Goal: Information Seeking & Learning: Learn about a topic

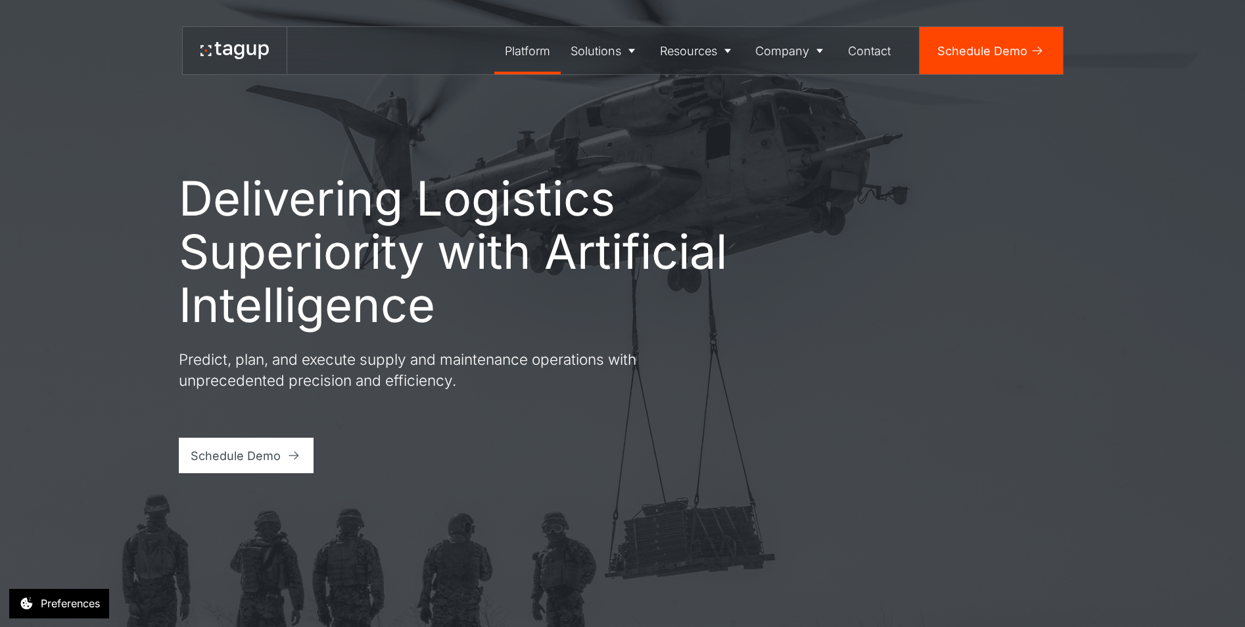
click at [536, 51] on div "Platform" at bounding box center [527, 51] width 45 height 18
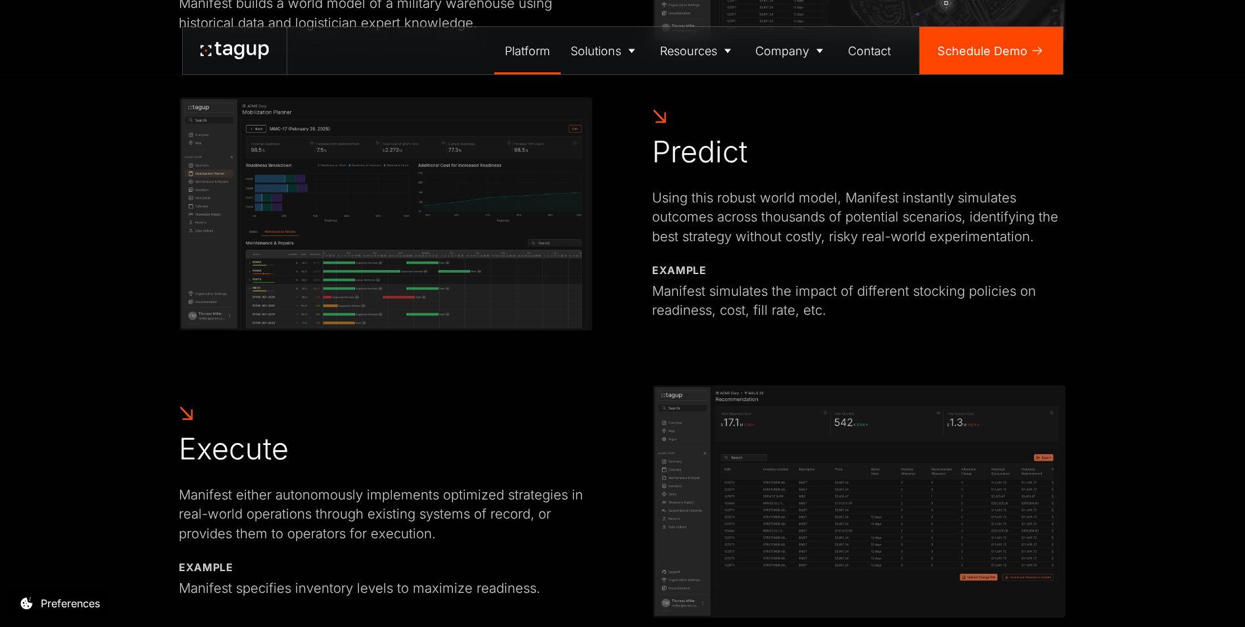
scroll to position [1052, 0]
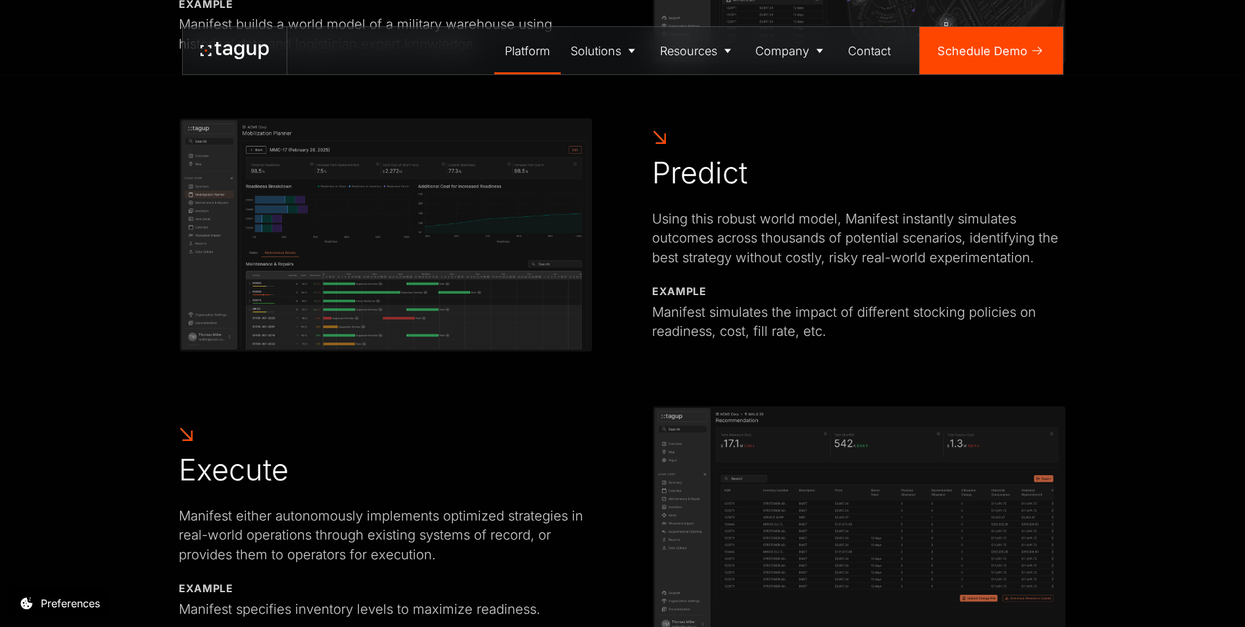
click at [1044, 254] on div "Using this robust world model, Manifest instantly simulates outcomes across tho…" at bounding box center [859, 238] width 414 height 58
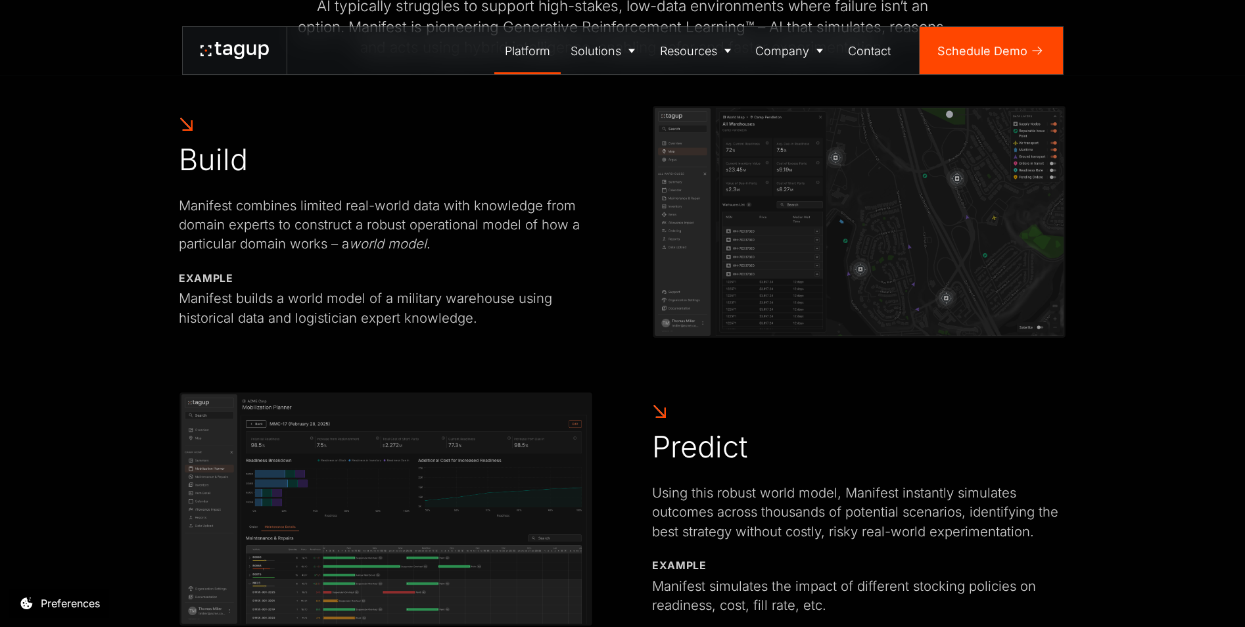
scroll to position [860, 0]
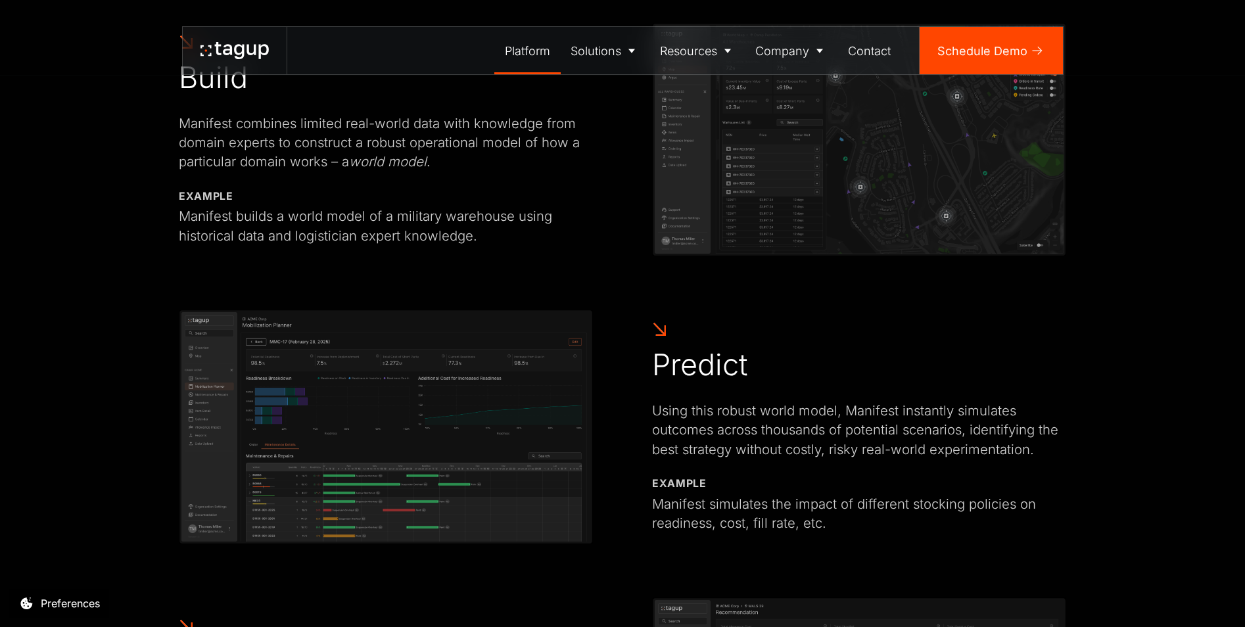
click at [881, 220] on img at bounding box center [859, 140] width 414 height 234
